Goal: Check status: Check status

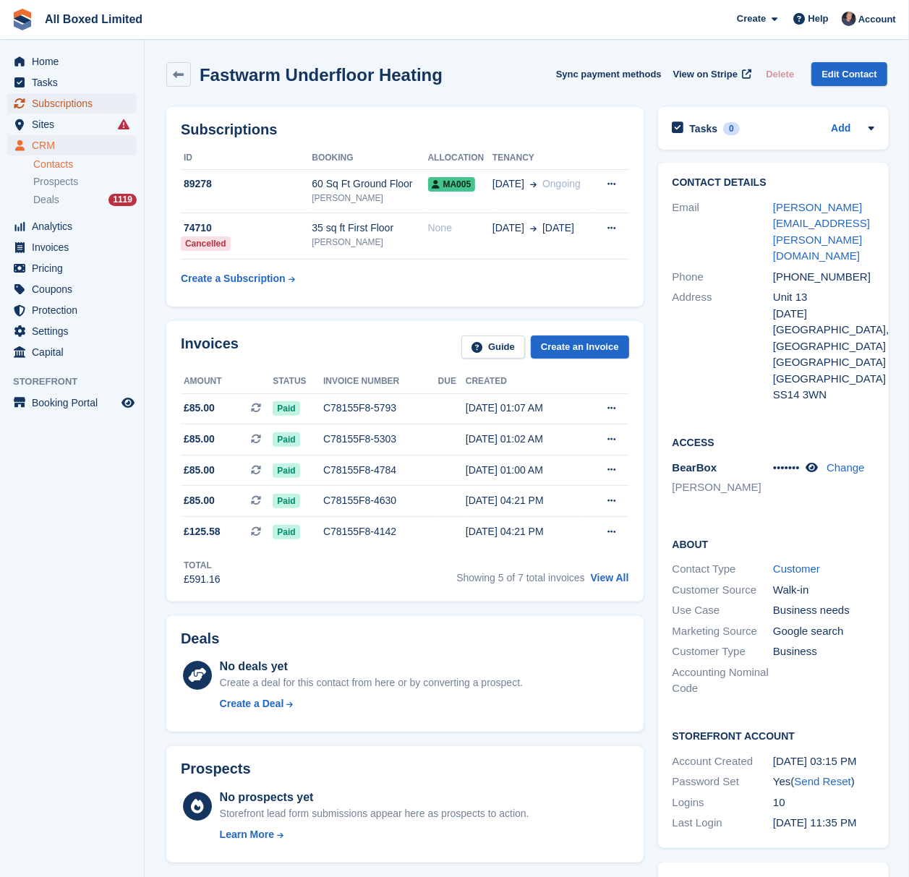
click at [64, 101] on span "Subscriptions" at bounding box center [75, 103] width 87 height 20
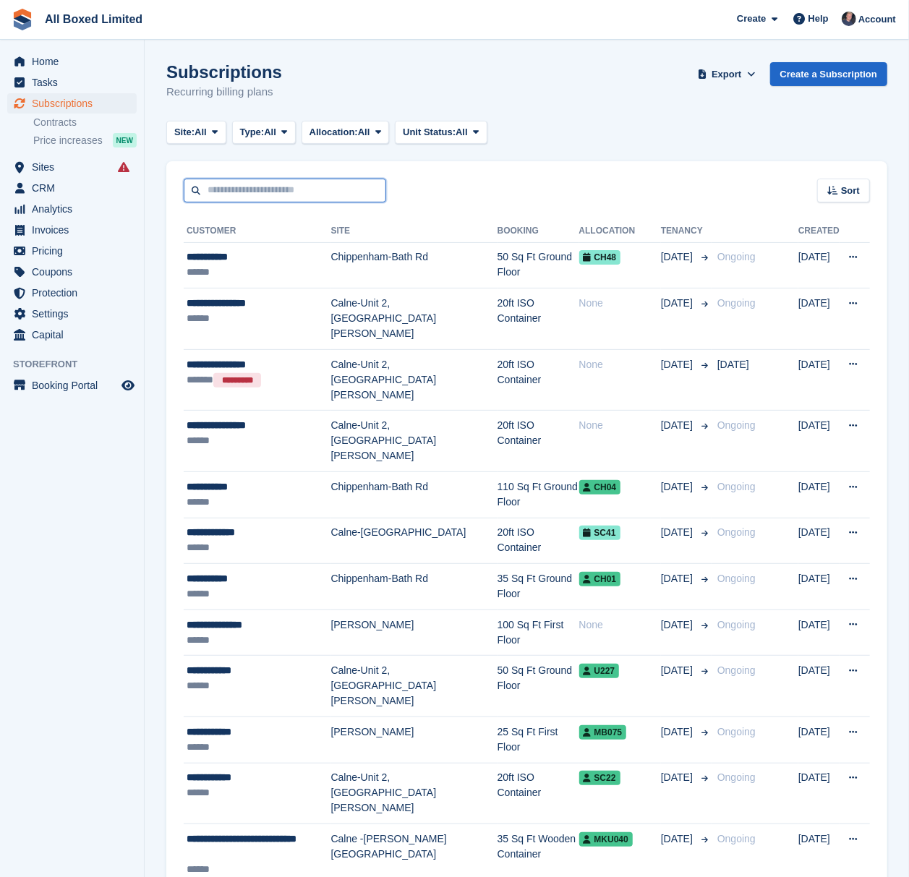
click at [296, 179] on input "text" at bounding box center [285, 191] width 202 height 24
type input "******"
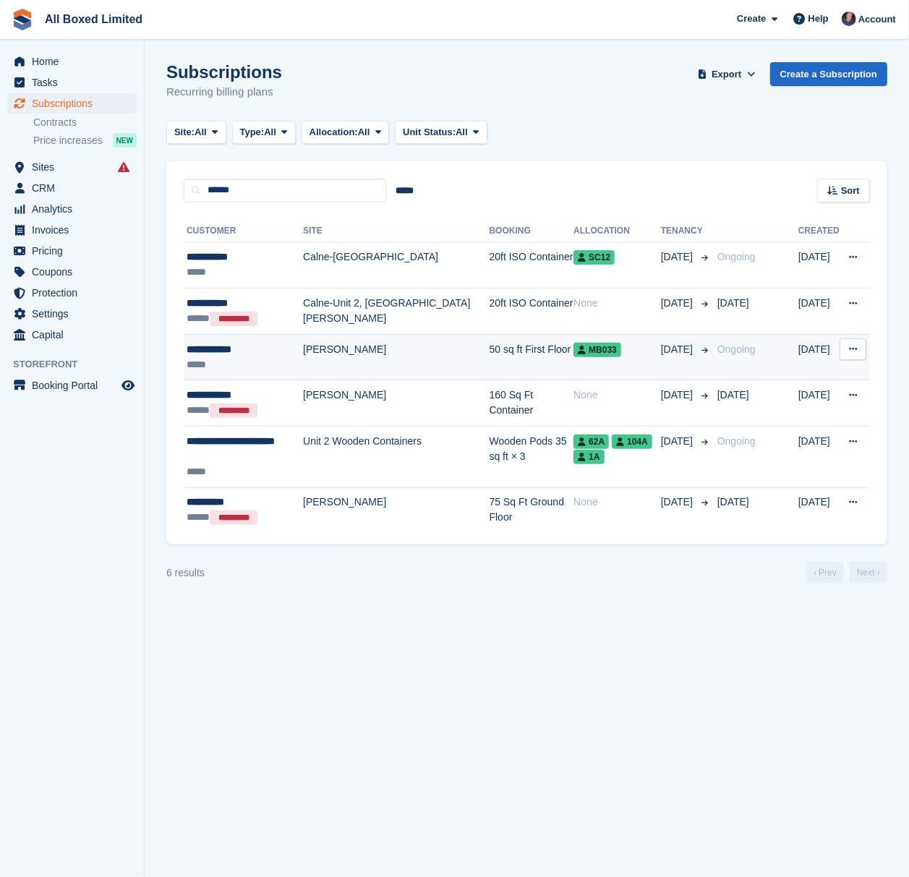
click at [282, 363] on div "*****" at bounding box center [245, 364] width 116 height 15
